Goal: Obtain resource: Obtain resource

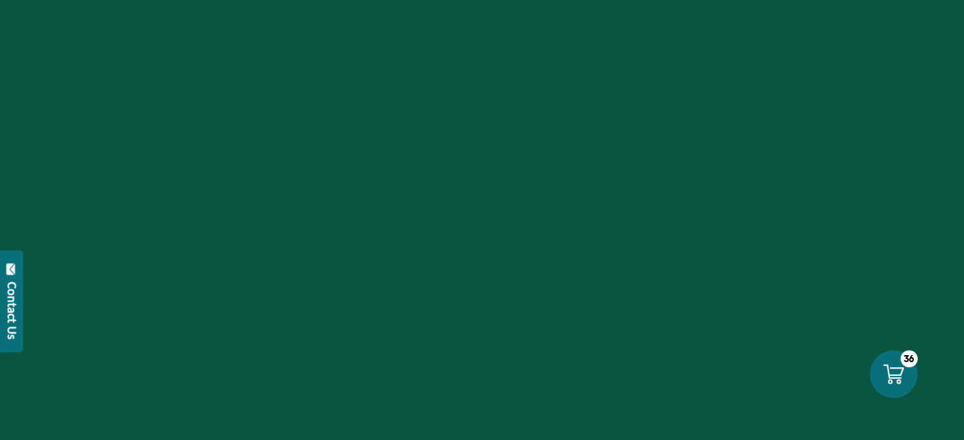
click at [900, 377] on icon at bounding box center [893, 374] width 20 height 20
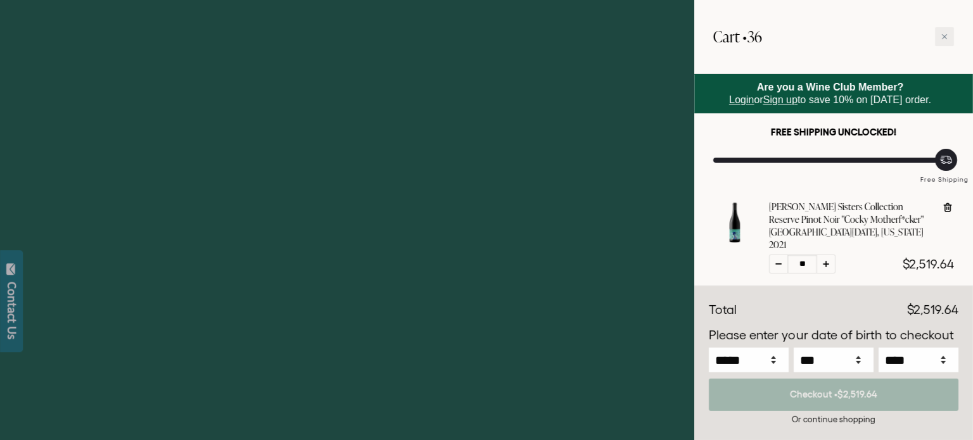
click at [947, 207] on icon at bounding box center [947, 209] width 1 height 4
type input "**"
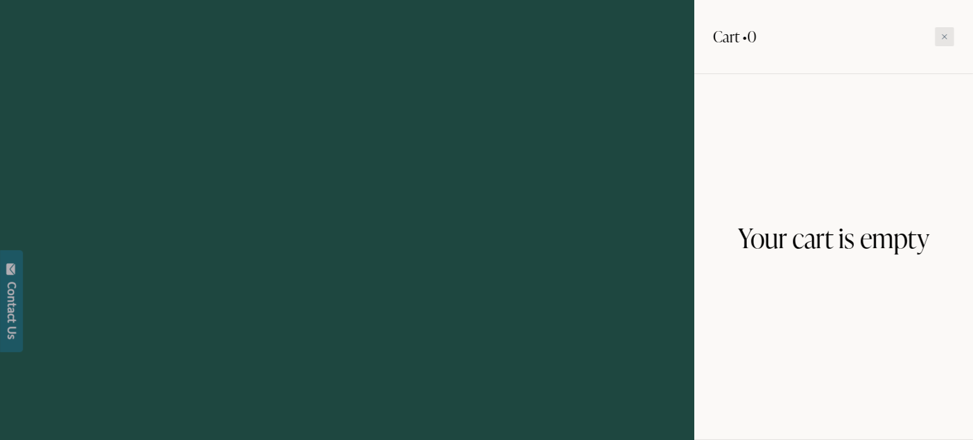
click at [945, 34] on icon at bounding box center [945, 37] width 6 height 6
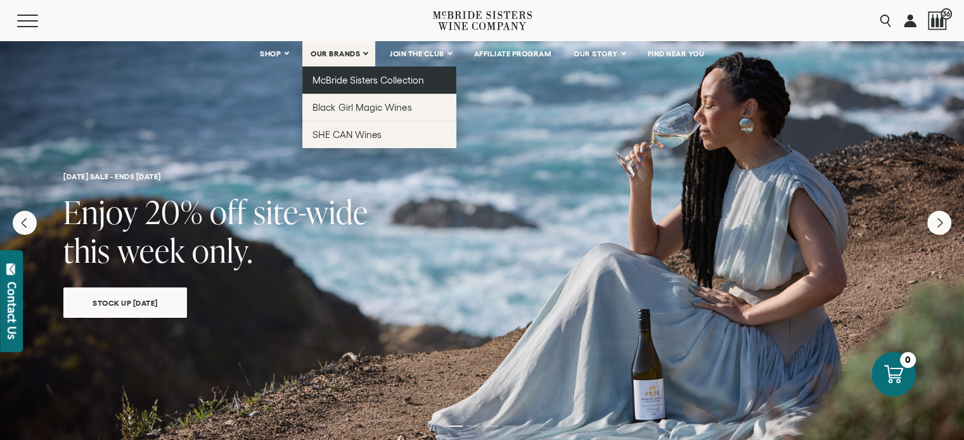
click at [347, 75] on span "McBride Sisters Collection" at bounding box center [368, 80] width 112 height 11
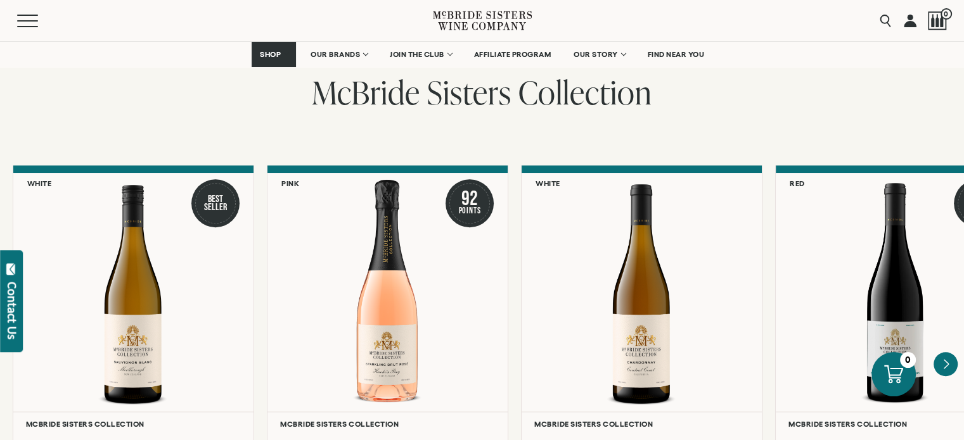
scroll to position [1229, 0]
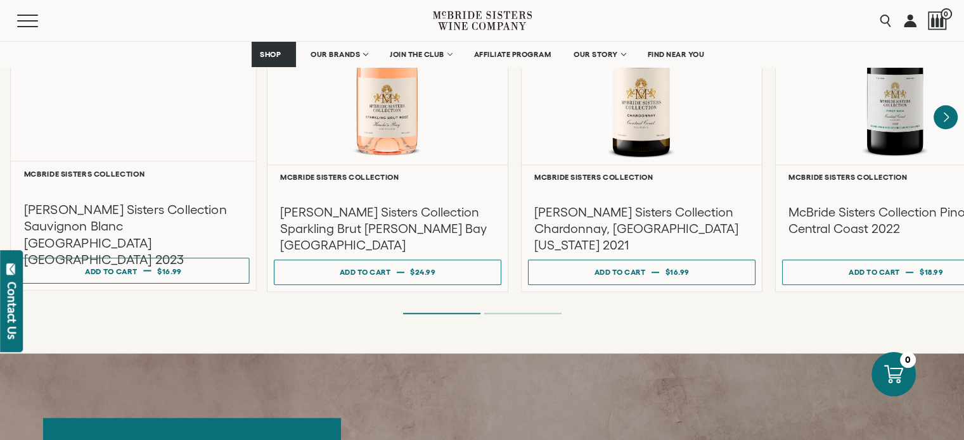
click at [129, 204] on h3 "[PERSON_NAME] Sisters Collection Sauvignon Blanc [GEOGRAPHIC_DATA] [GEOGRAPHIC_…" at bounding box center [133, 234] width 219 height 67
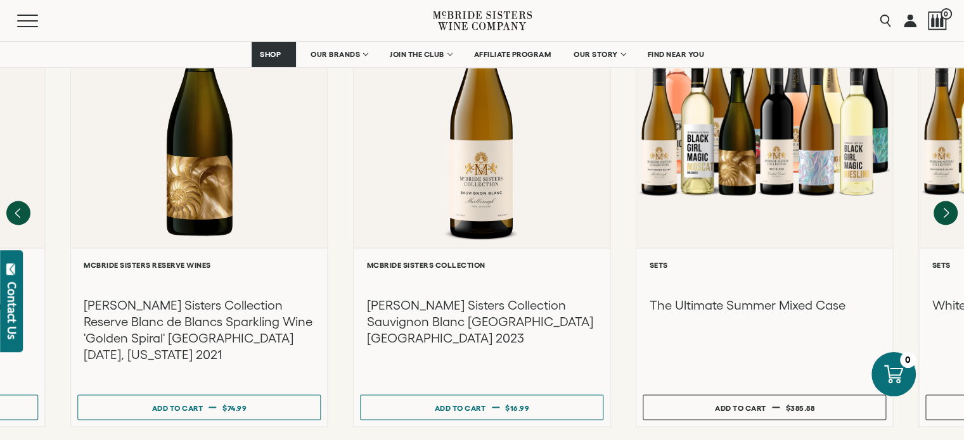
scroll to position [2029, 0]
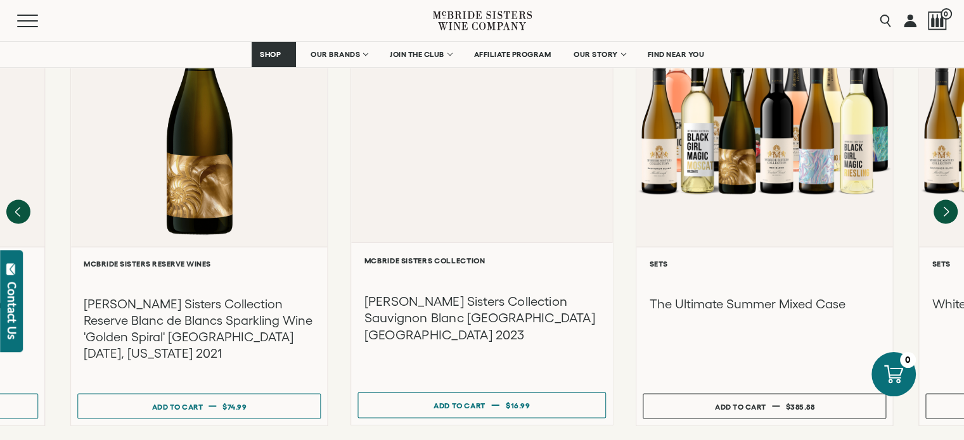
click at [490, 293] on h3 "[PERSON_NAME] Sisters Collection Sauvignon Blanc [GEOGRAPHIC_DATA] [GEOGRAPHIC_…" at bounding box center [481, 318] width 235 height 51
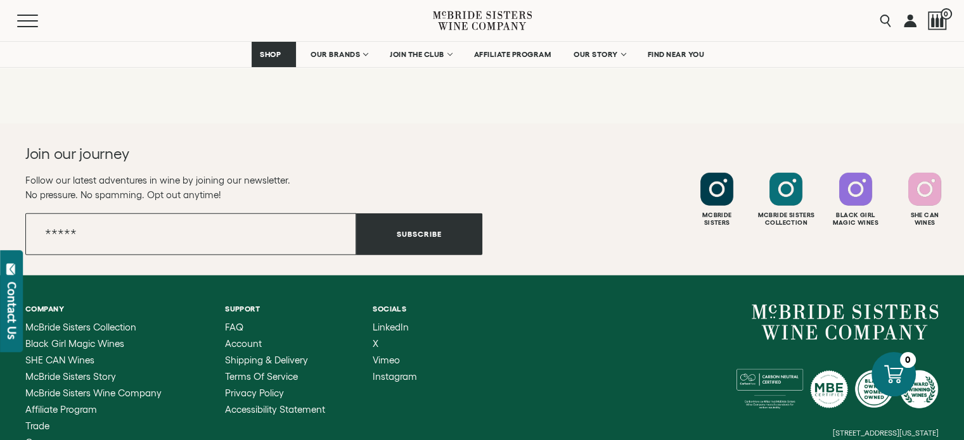
scroll to position [3475, 0]
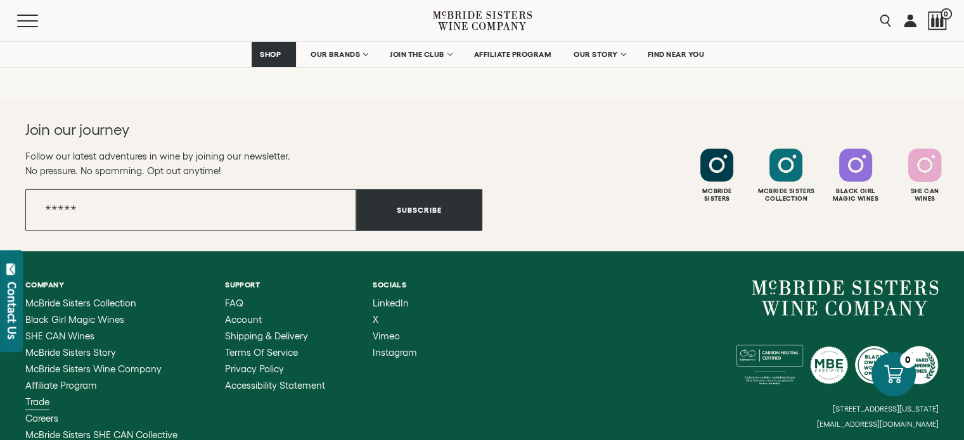
click at [33, 397] on span "Trade" at bounding box center [37, 402] width 24 height 11
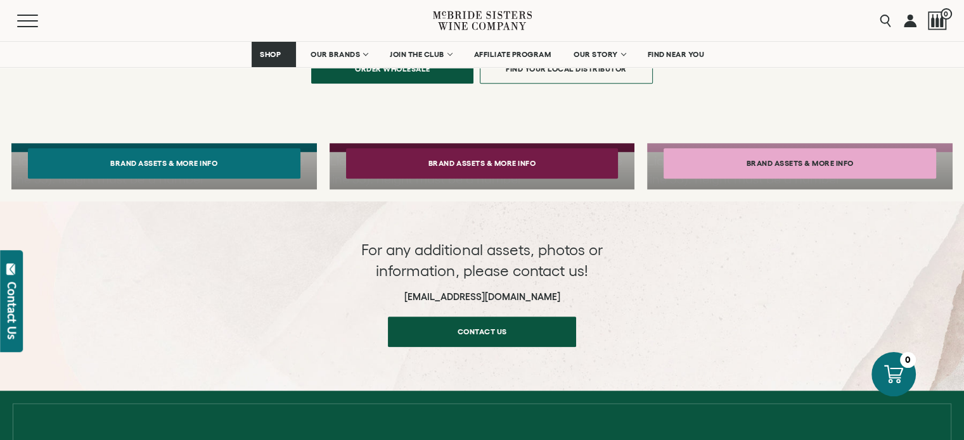
scroll to position [998, 0]
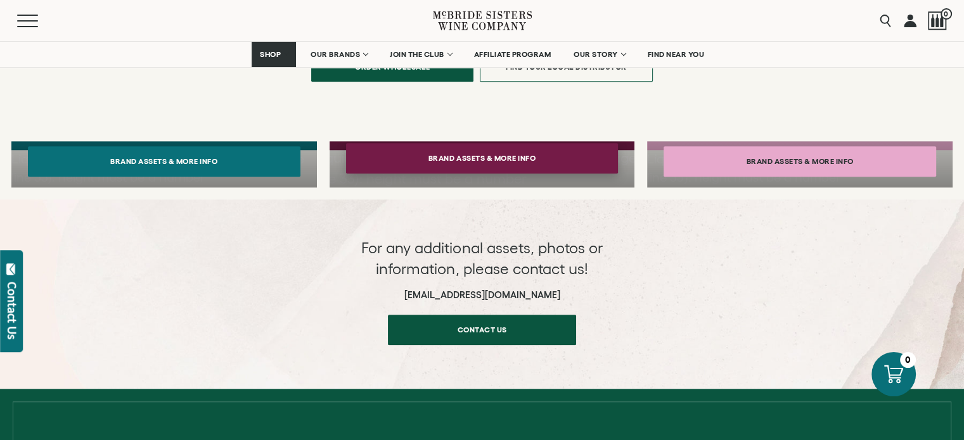
click at [482, 146] on button "Brand Assets & More Info" at bounding box center [482, 158] width 272 height 30
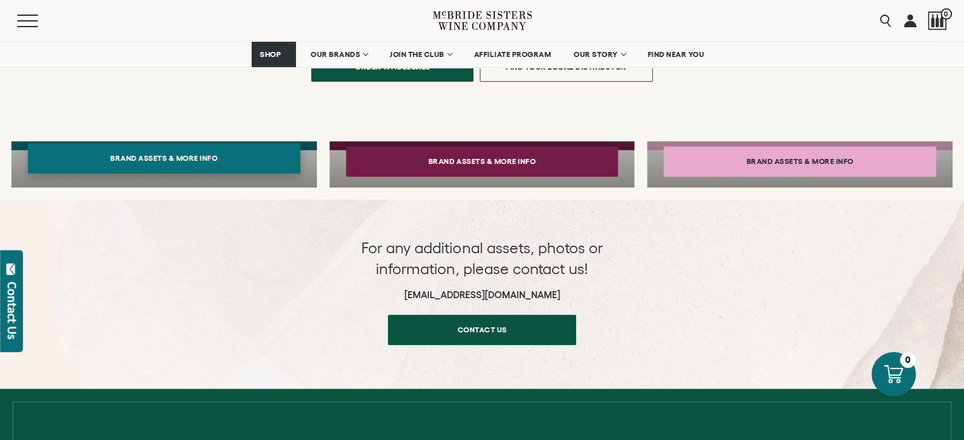
click at [169, 143] on button "Brand Assets & More Info" at bounding box center [164, 158] width 272 height 30
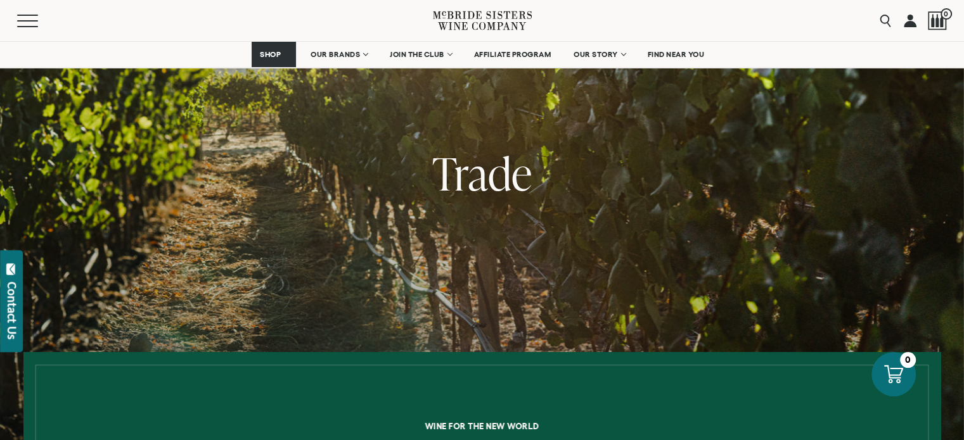
scroll to position [0, 0]
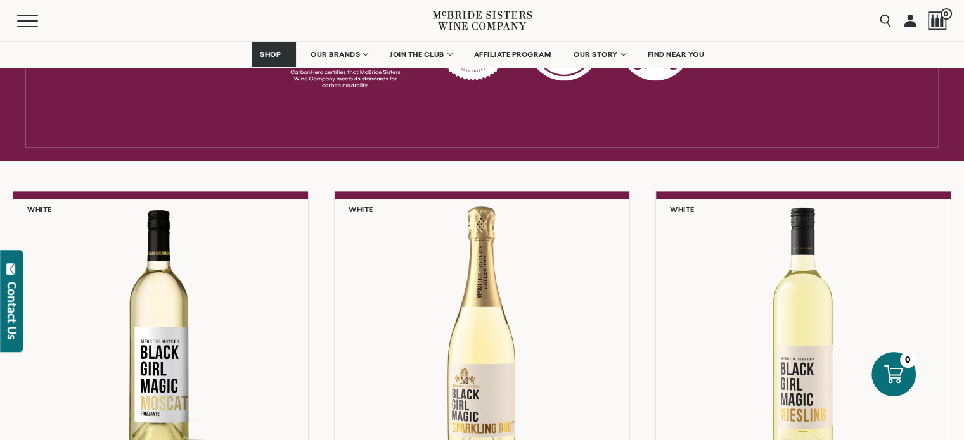
scroll to position [786, 0]
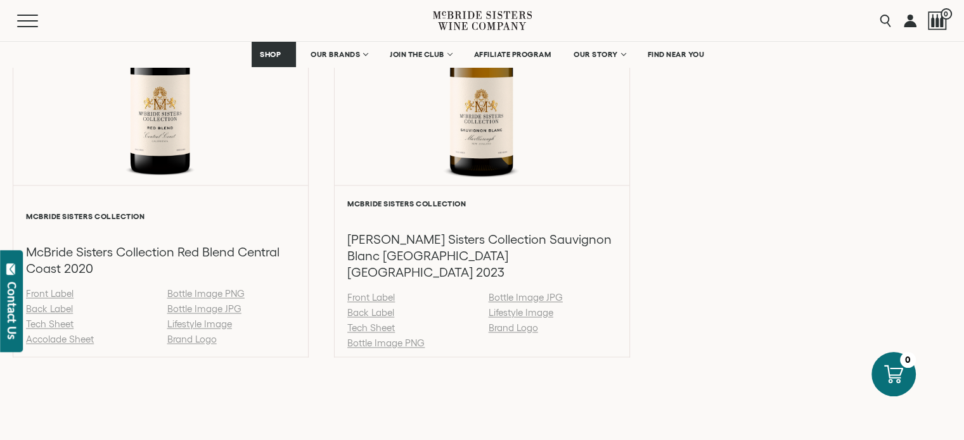
scroll to position [1936, 0]
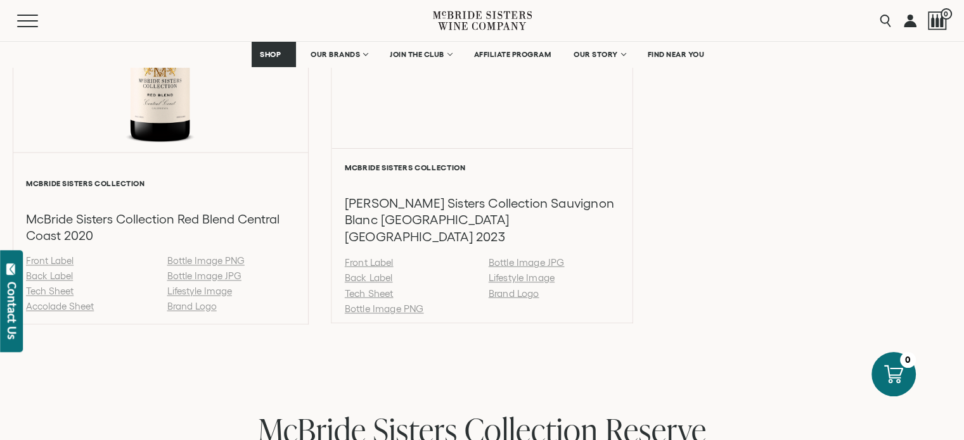
click at [373, 288] on link "Tech Sheet" at bounding box center [369, 293] width 49 height 11
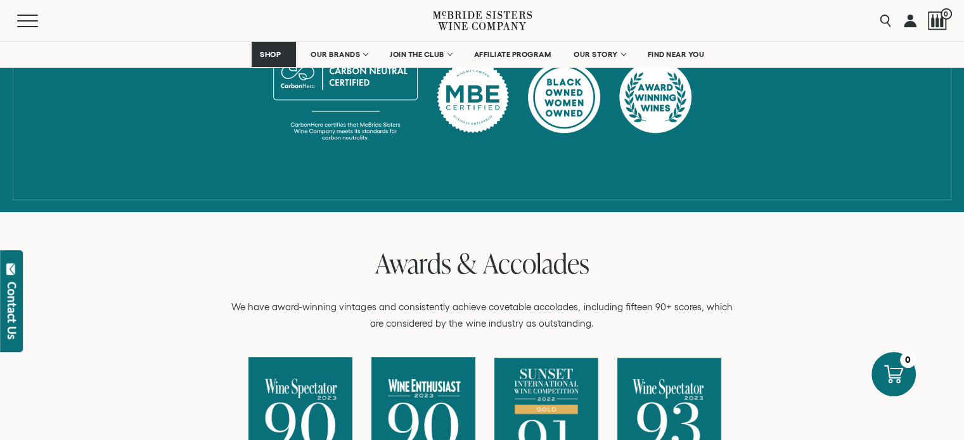
scroll to position [0, 0]
